Goal: Task Accomplishment & Management: Manage account settings

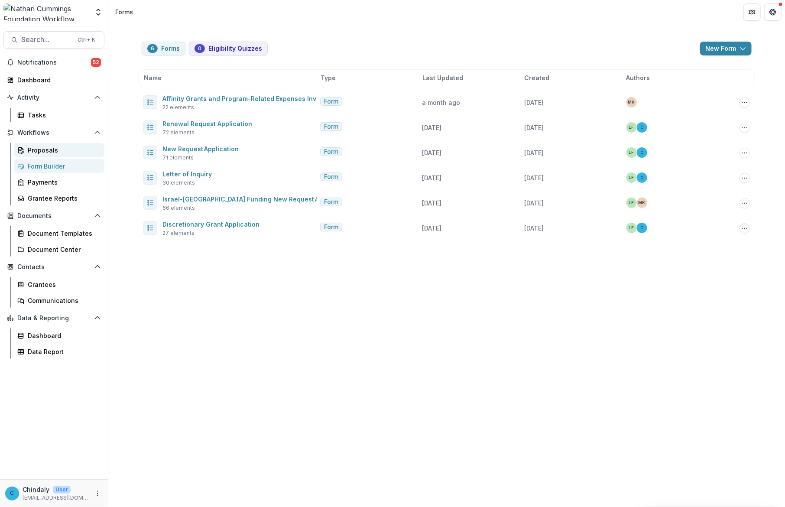
click at [30, 149] on div "Proposals" at bounding box center [63, 150] width 70 height 9
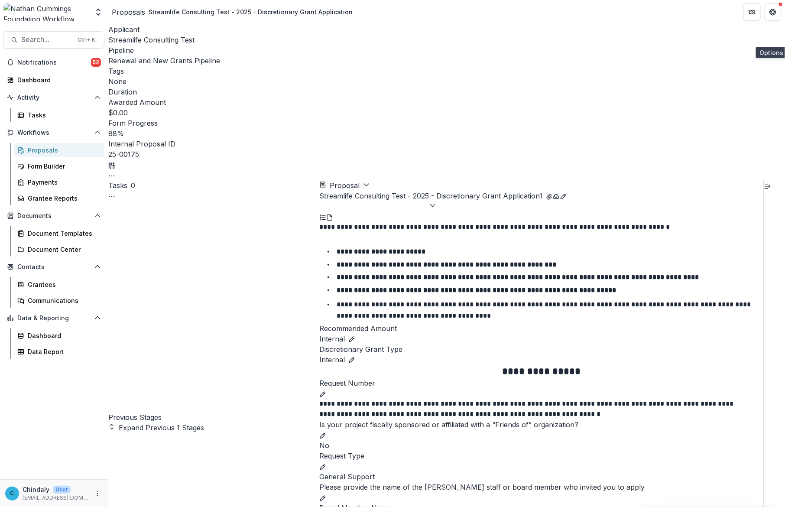
click at [115, 172] on icon "button" at bounding box center [111, 175] width 7 height 7
click at [576, 59] on button "Edit Attributes" at bounding box center [732, 56] width 93 height 14
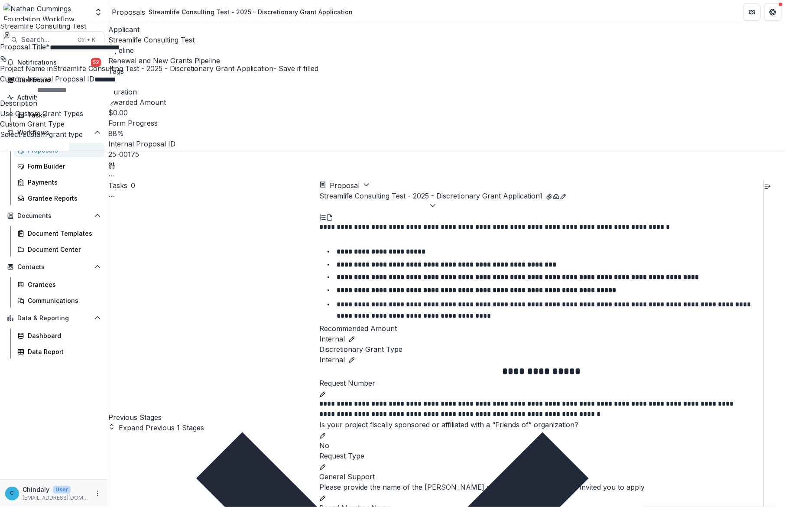
drag, startPoint x: 774, startPoint y: 8, endPoint x: 193, endPoint y: 29, distance: 581.4
click at [0, 8] on icon "Close" at bounding box center [0, 8] width 0 height 0
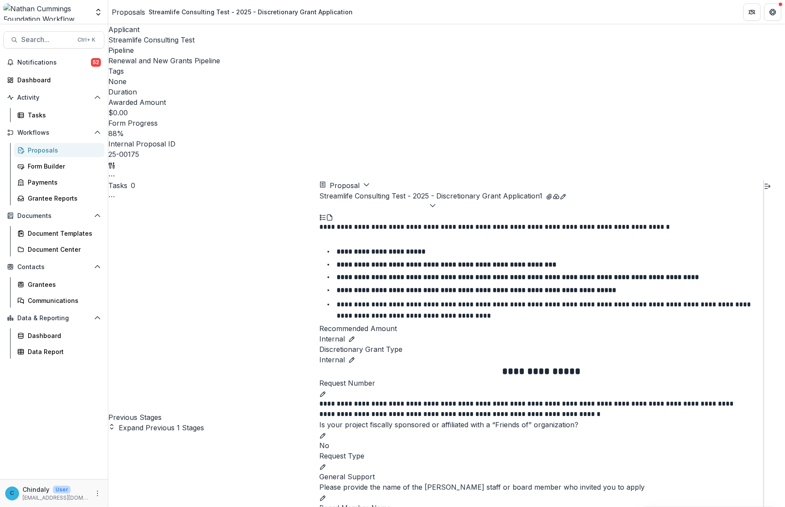
click at [79, 11] on div at bounding box center [45, 11] width 85 height 17
click at [95, 14] on icon "Open entity switcher" at bounding box center [98, 12] width 9 height 9
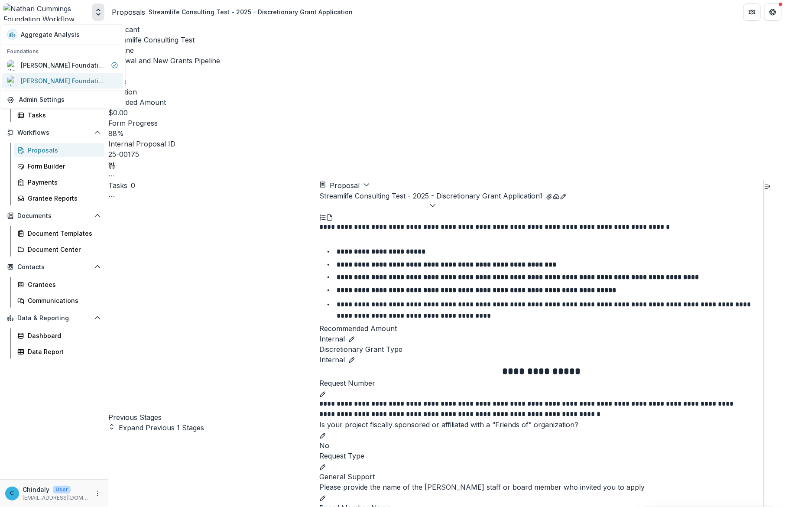
click at [40, 78] on div "[PERSON_NAME] Foundation Data Sandbox" at bounding box center [64, 80] width 87 height 9
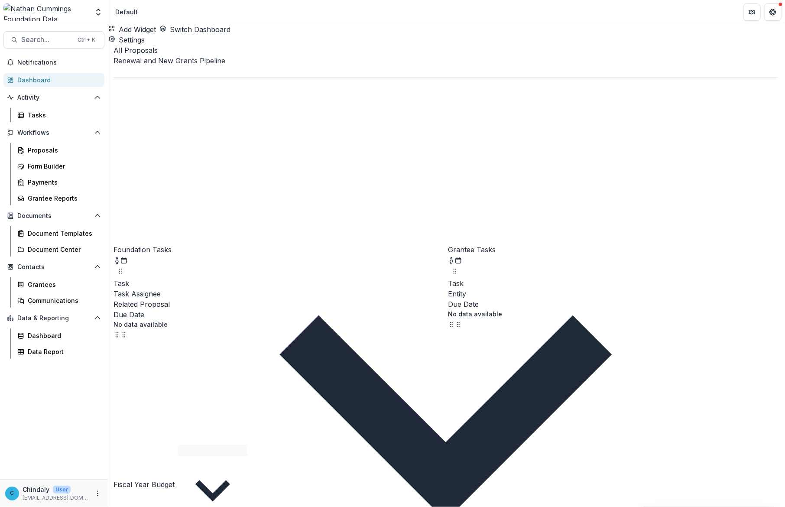
scroll to position [206, 0]
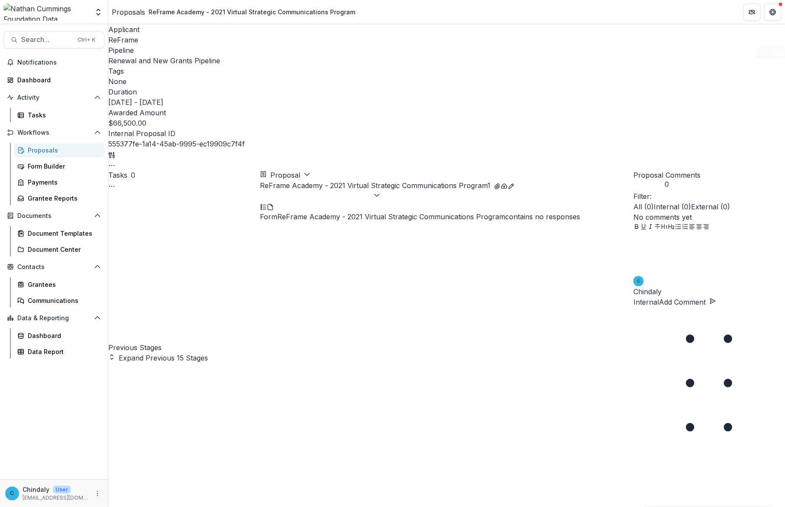
click at [115, 162] on icon "button" at bounding box center [111, 165] width 7 height 7
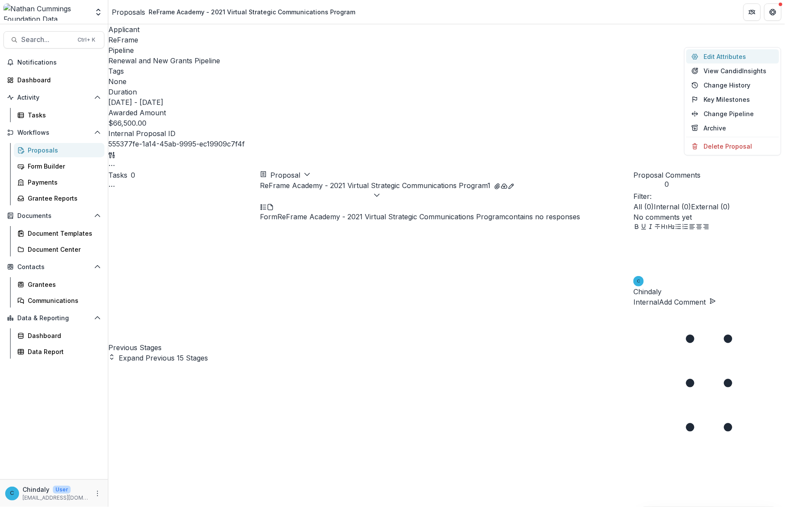
click at [576, 56] on button "Edit Attributes" at bounding box center [732, 56] width 93 height 14
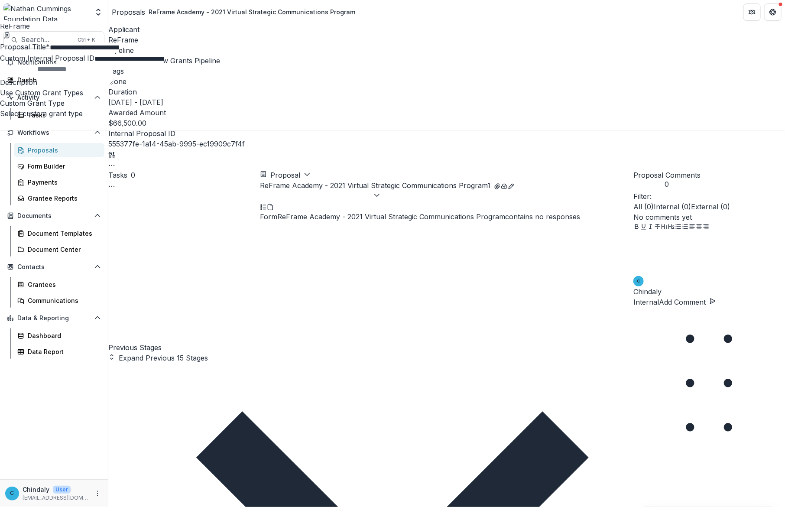
scroll to position [2324, 0]
click at [432, 507] on div "**********" at bounding box center [392, 507] width 785 height 0
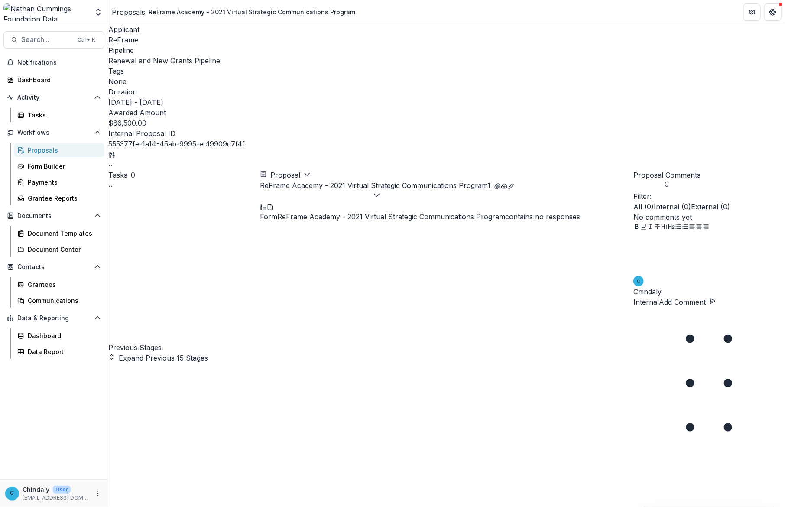
click at [384, 211] on div "Form ReFrame Academy - 2021 Virtual Strategic Communications Program contains n…" at bounding box center [446, 216] width 373 height 10
click at [311, 171] on icon "button" at bounding box center [307, 174] width 7 height 7
click at [354, 180] on button "ReFrame Academy - 2021 Virtual Strategic Communications Program 1" at bounding box center [375, 190] width 231 height 21
click at [52, 13] on img at bounding box center [45, 11] width 85 height 17
click at [100, 12] on icon "Open entity switcher" at bounding box center [98, 12] width 9 height 9
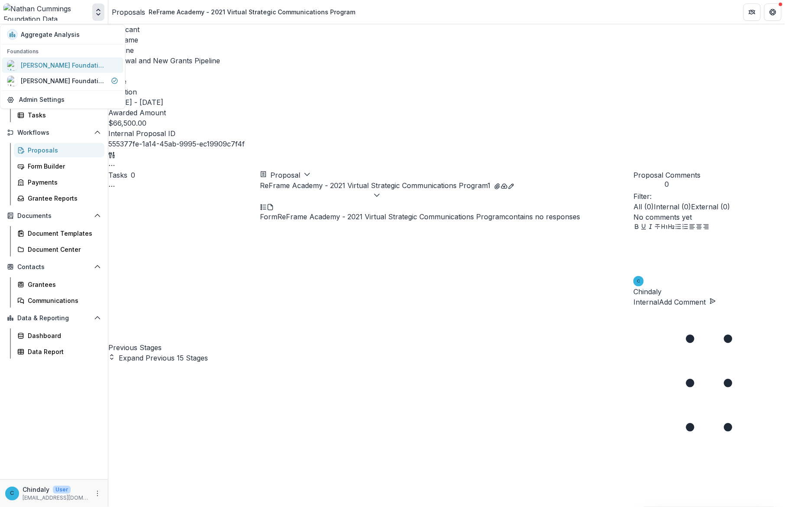
click at [68, 65] on div "[PERSON_NAME] Foundation Workflow Sandbox" at bounding box center [64, 65] width 87 height 9
